Goal: Task Accomplishment & Management: Use online tool/utility

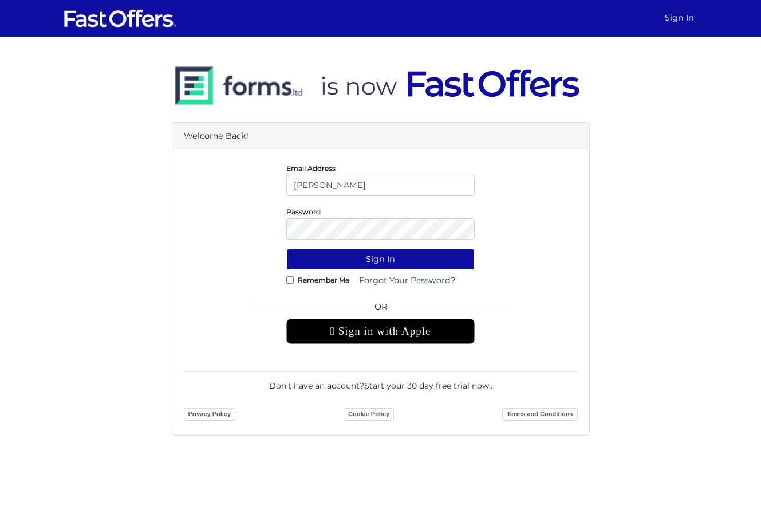
type input "lucie@thesoulasgroup.com"
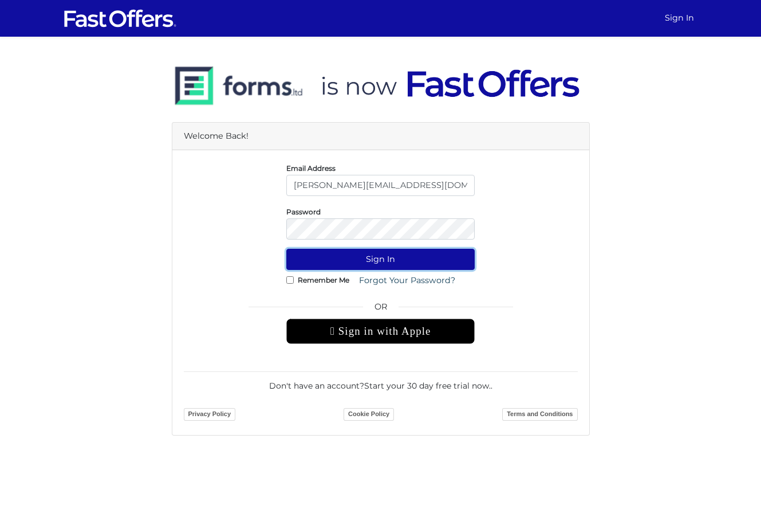
click at [403, 256] on button "Sign In" at bounding box center [380, 259] width 189 height 21
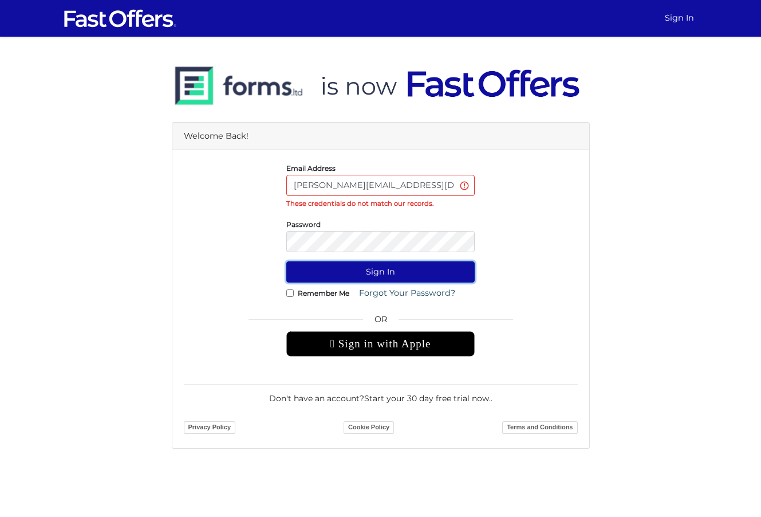
click at [393, 269] on button "Sign In" at bounding box center [380, 271] width 189 height 21
